Goal: Check status: Check status

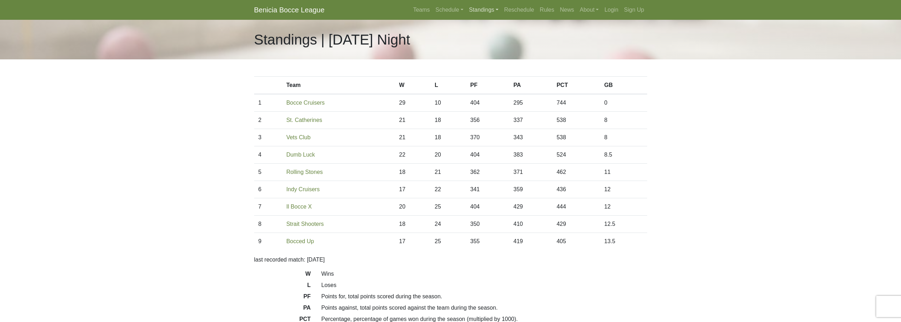
click at [487, 7] on link "Standings" at bounding box center [483, 10] width 35 height 14
click at [483, 73] on link "[DATE] Night" at bounding box center [494, 71] width 57 height 11
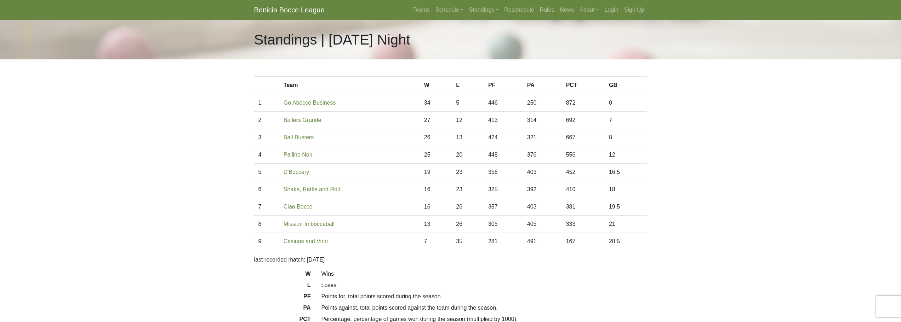
click at [217, 100] on body "Benicia Bocce League Teams Schedule [DATE] Morning [DATE] Night [DATE] Night [D…" at bounding box center [450, 199] width 901 height 398
click at [173, 106] on body "Benicia Bocce League Teams Schedule [DATE] Morning [DATE] Night [DATE] Night [D…" at bounding box center [450, 199] width 901 height 398
click at [219, 165] on body "Benicia Bocce League Teams Schedule [DATE] Morning [DATE] Night [DATE] Night [D…" at bounding box center [450, 199] width 901 height 398
